Goal: Transaction & Acquisition: Purchase product/service

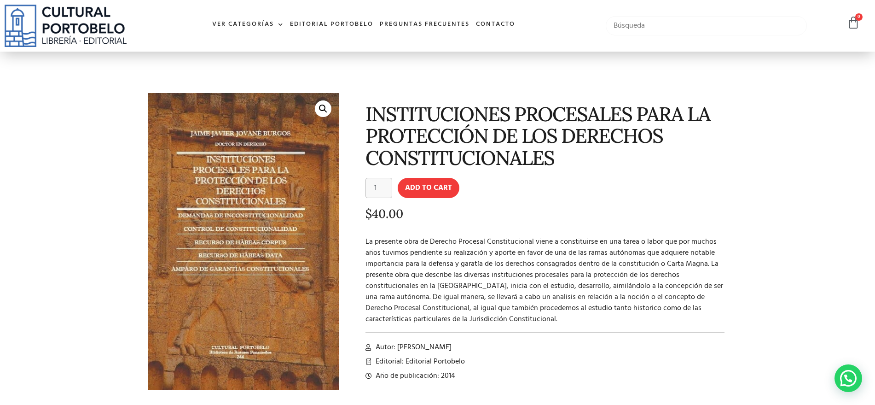
click at [664, 18] on input "text" at bounding box center [707, 25] width 202 height 19
drag, startPoint x: 658, startPoint y: 26, endPoint x: 664, endPoint y: 26, distance: 6.0
click at [664, 26] on input "casacion penas" at bounding box center [707, 25] width 202 height 19
type input "casacion penal"
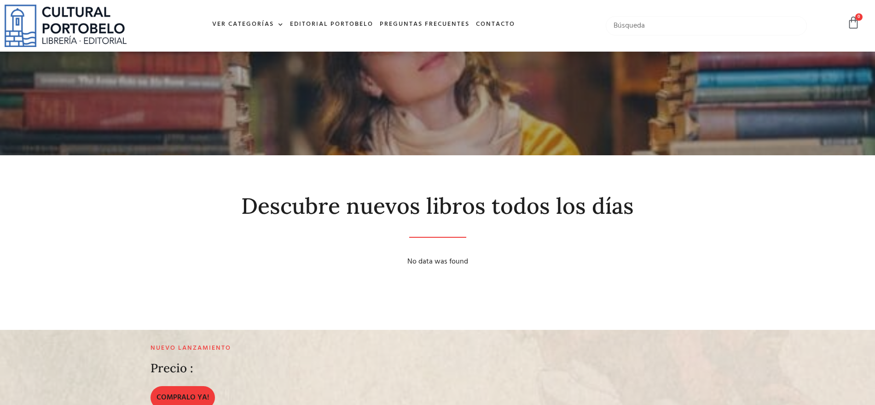
click at [658, 28] on input "text" at bounding box center [707, 25] width 202 height 19
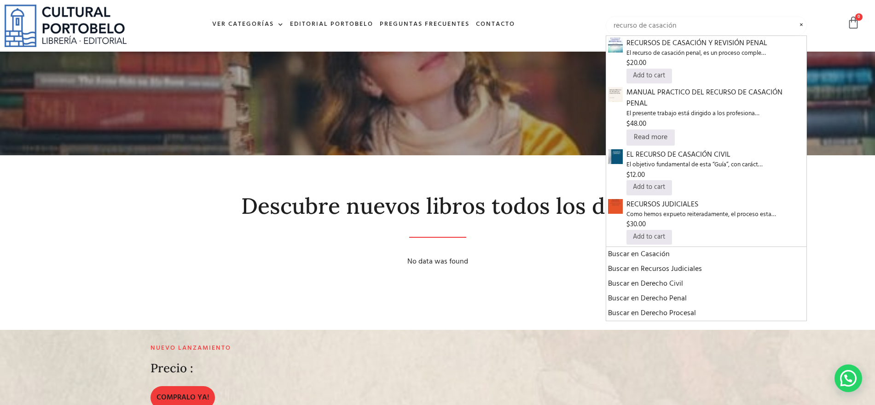
type input "recurso de casación"
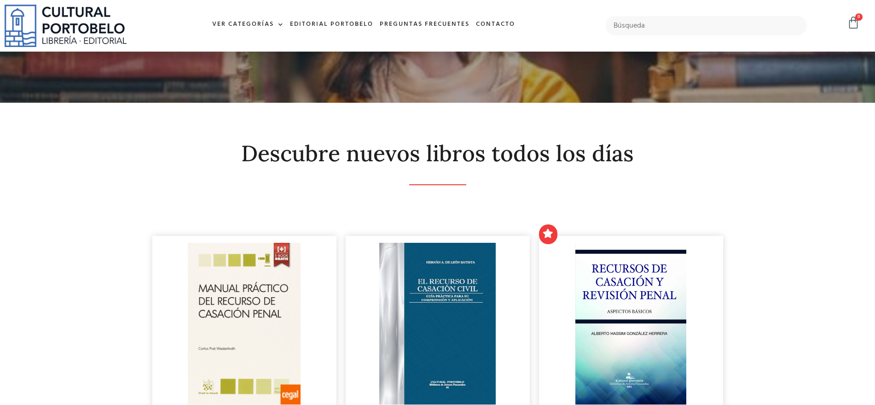
scroll to position [115, 0]
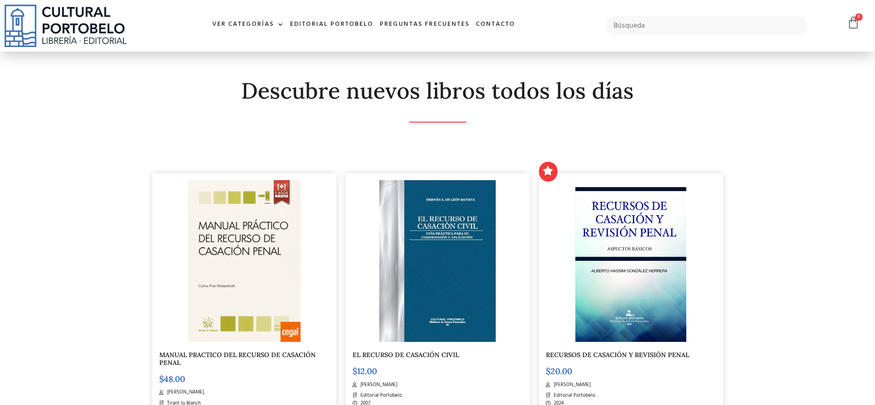
click at [253, 233] on img at bounding box center [244, 261] width 113 height 162
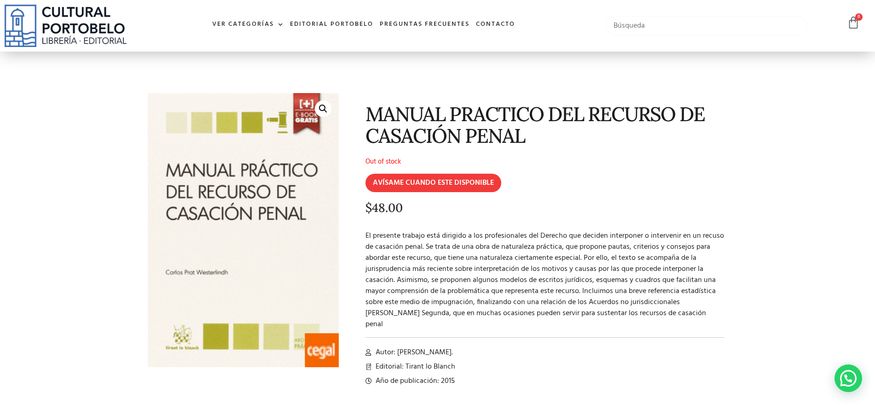
click at [637, 20] on input "text" at bounding box center [707, 25] width 202 height 19
type input "ltigio para victimas"
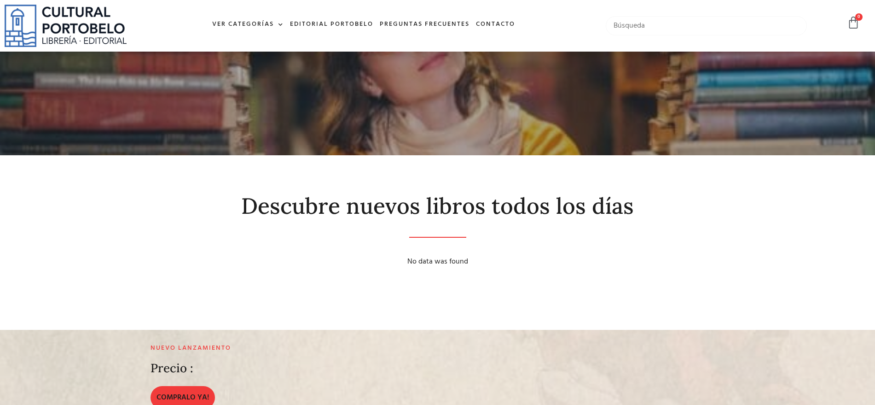
click at [623, 31] on input "text" at bounding box center [707, 25] width 202 height 19
type input "litigio para victimas"
